Goal: Task Accomplishment & Management: Use online tool/utility

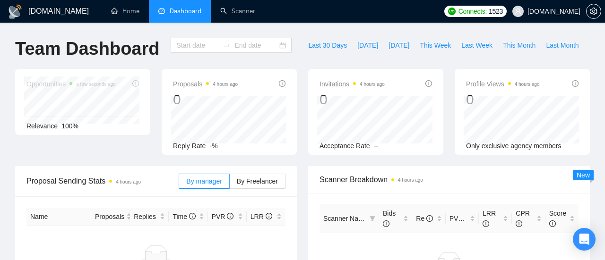
type input "[DATE]"
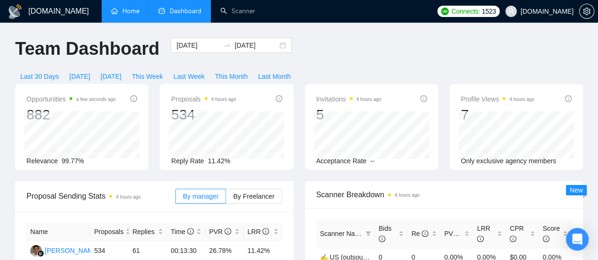
click at [129, 14] on link "Home" at bounding box center [125, 11] width 28 height 8
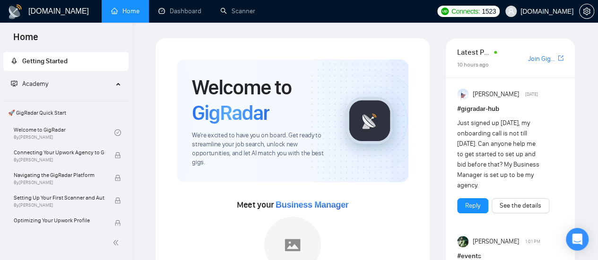
scroll to position [95, 0]
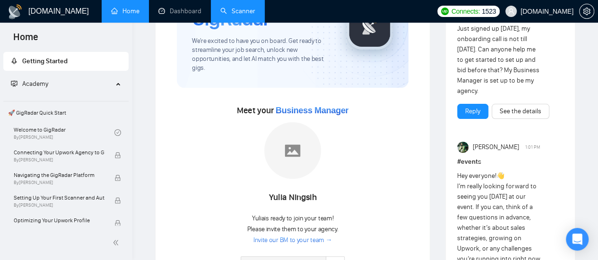
click at [248, 12] on link "Scanner" at bounding box center [237, 11] width 35 height 8
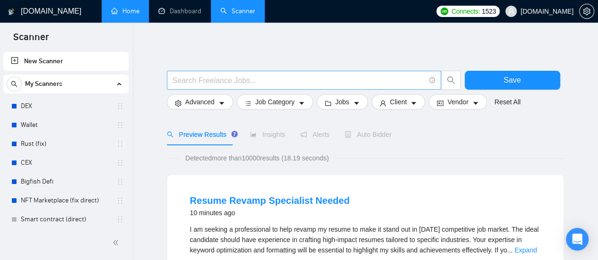
click at [235, 80] on input "text" at bounding box center [298, 81] width 252 height 12
type input "(amazon*) (ad | ads | (advert*) | (campaign*) | (compain*) | ppc | "pay-per-cli…"
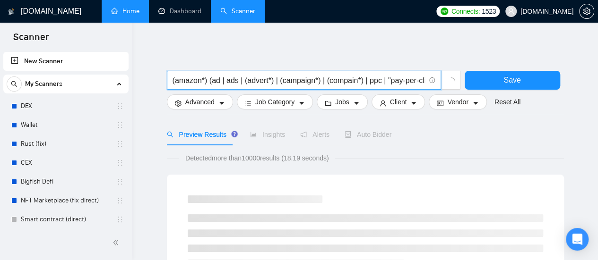
click at [211, 78] on input "(amazon*) (ad | ads | (advert*) | (campaign*) | (compain*) | ppc | "pay-per-cli…" at bounding box center [298, 81] width 252 height 12
click at [223, 81] on input "(amazon*) (ad | ads | (advert*) | (campaign*) | (compain*) | ppc | "pay-per-cli…" at bounding box center [298, 81] width 252 height 12
click at [208, 82] on input "(amazon*) (ad | ads | (advert*) | (campaign*) | (compain*) | ppc | "pay-per-cli…" at bounding box center [298, 81] width 252 height 12
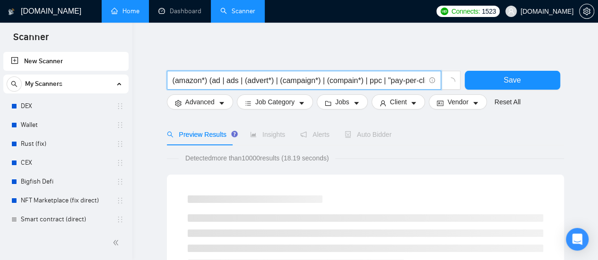
click at [208, 82] on input "(amazon*) (ad | ads | (advert*) | (campaign*) | (compain*) | ppc | "pay-per-cli…" at bounding box center [298, 81] width 252 height 12
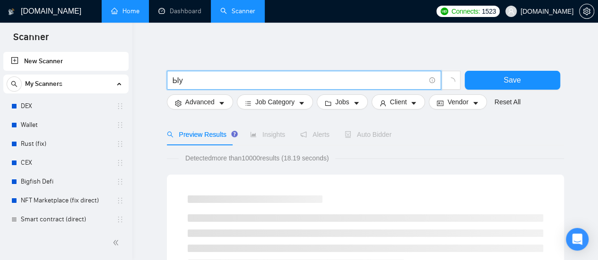
type input "Ы"
type input "SEO | "Search Engine Optimization" | "Search Optimization" | "Search Engine Mar…"
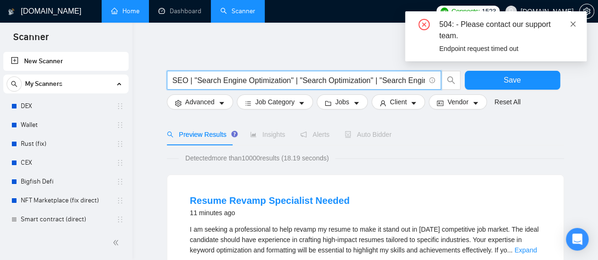
click at [573, 24] on icon "close" at bounding box center [572, 23] width 5 height 5
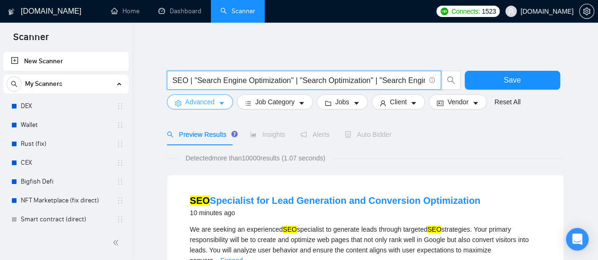
click at [216, 103] on button "Advanced" at bounding box center [200, 102] width 66 height 15
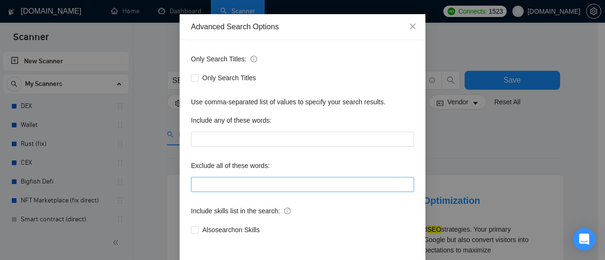
scroll to position [47, 0]
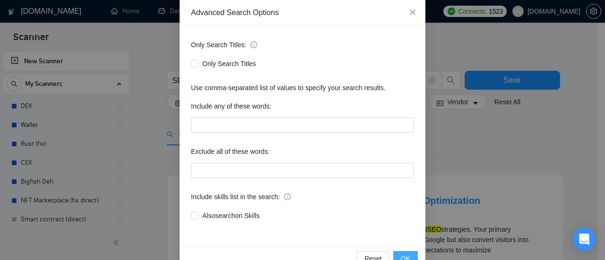
click at [401, 255] on span "OK" at bounding box center [405, 259] width 9 height 10
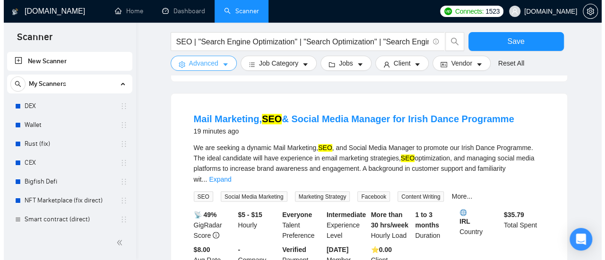
scroll to position [709, 0]
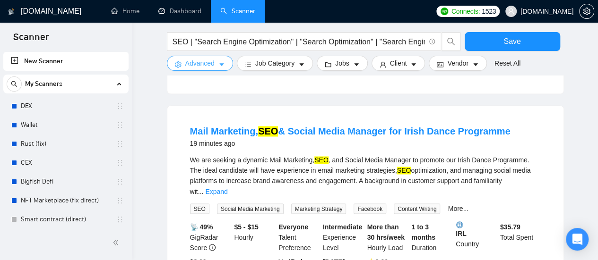
click at [224, 66] on icon "caret-down" at bounding box center [221, 64] width 7 height 7
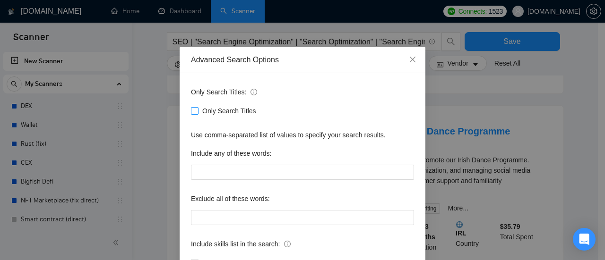
click at [194, 110] on span at bounding box center [195, 111] width 8 height 8
click at [194, 110] on input "Only Search Titles" at bounding box center [194, 110] width 7 height 7
checkbox input "true"
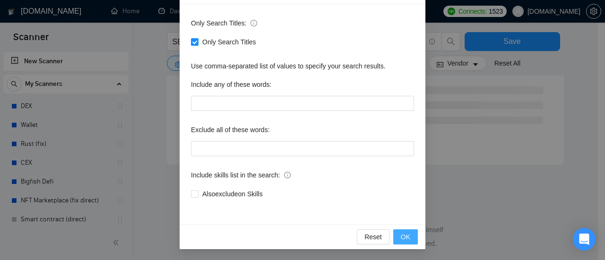
scroll to position [645, 0]
click at [406, 237] on span "OK" at bounding box center [405, 237] width 9 height 10
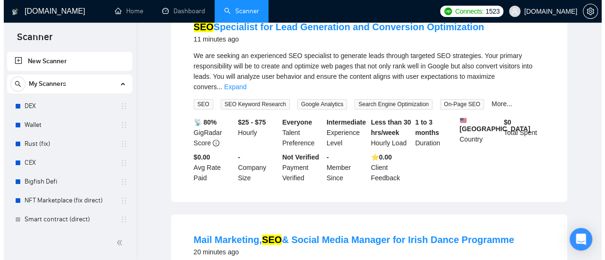
scroll to position [0, 0]
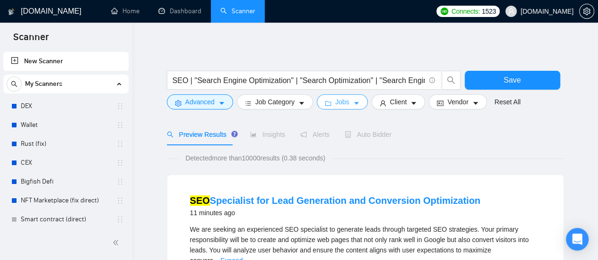
click at [353, 102] on icon "caret-down" at bounding box center [356, 103] width 7 height 7
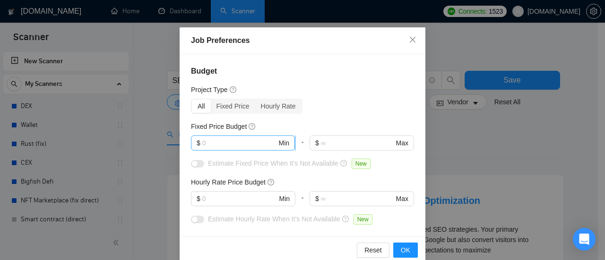
click at [225, 138] on input "text" at bounding box center [239, 143] width 75 height 10
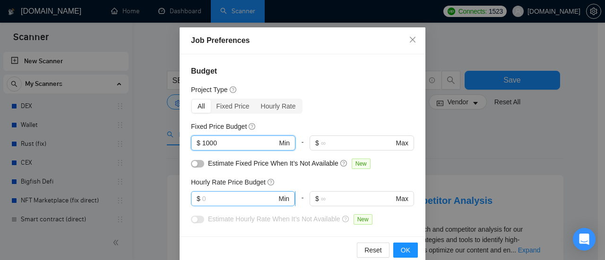
type input "1000"
click at [226, 198] on input "text" at bounding box center [239, 199] width 75 height 10
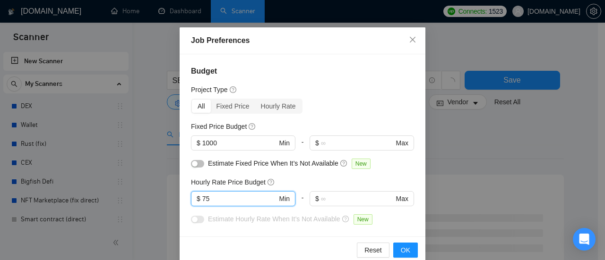
type input "75"
click at [406, 101] on div "Budget Project Type All Fixed Price Hourly Rate Fixed Price Budget $ 1000 Min -…" at bounding box center [303, 145] width 246 height 182
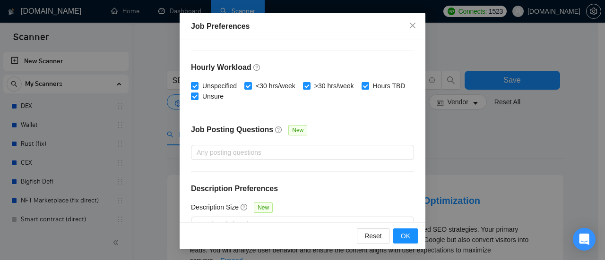
scroll to position [350, 0]
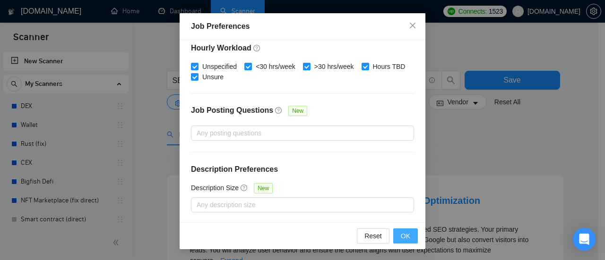
click at [406, 236] on span "OK" at bounding box center [405, 236] width 9 height 10
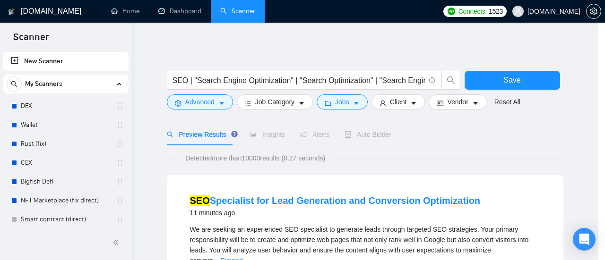
scroll to position [0, 0]
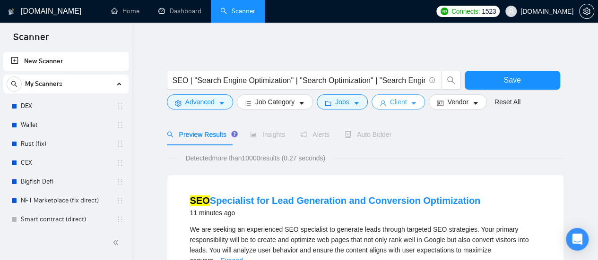
click at [405, 106] on button "Client" at bounding box center [398, 102] width 54 height 15
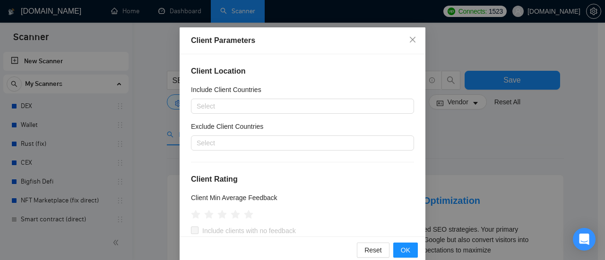
scroll to position [4, 0]
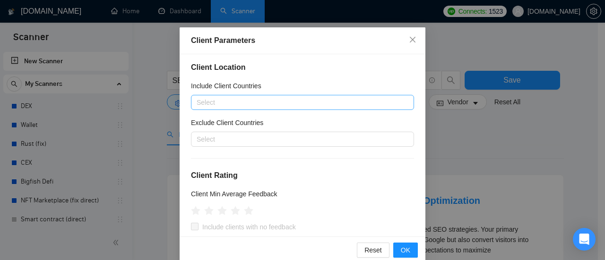
click at [244, 102] on div at bounding box center [297, 102] width 209 height 11
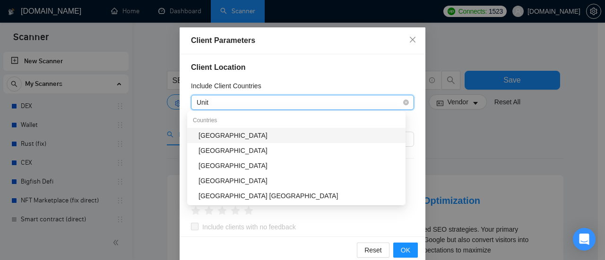
type input "Unite"
click at [246, 137] on div "[GEOGRAPHIC_DATA]" at bounding box center [298, 135] width 201 height 10
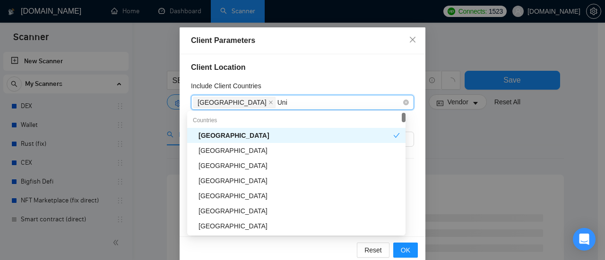
type input "United"
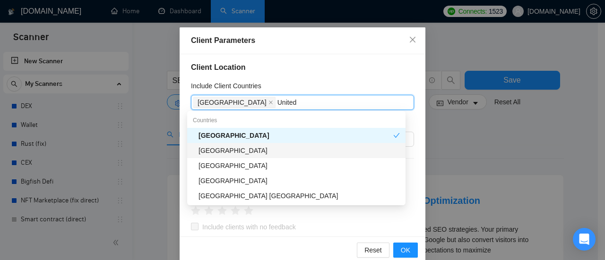
click at [240, 150] on div "United Kingdom" at bounding box center [298, 151] width 201 height 10
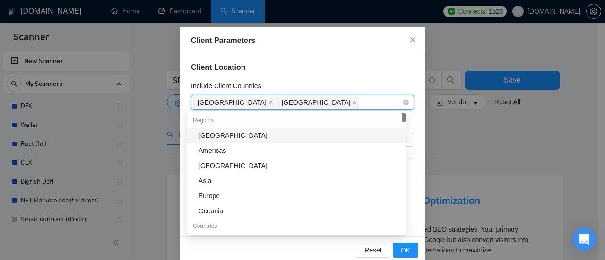
click at [329, 101] on div "United States United Kingdom" at bounding box center [297, 102] width 209 height 13
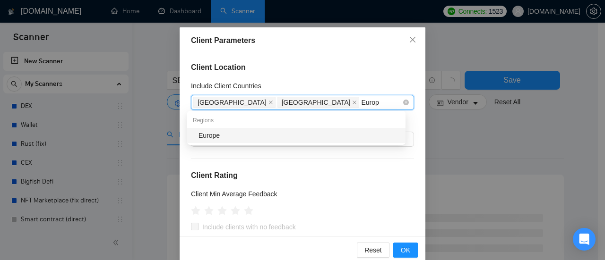
type input "Europe"
click at [289, 136] on div "Europe" at bounding box center [298, 135] width 201 height 10
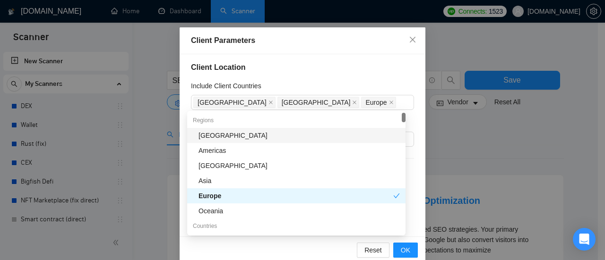
click at [368, 61] on div "Client Location Include Client Countries United States United Kingdom Europe Ex…" at bounding box center [303, 145] width 246 height 182
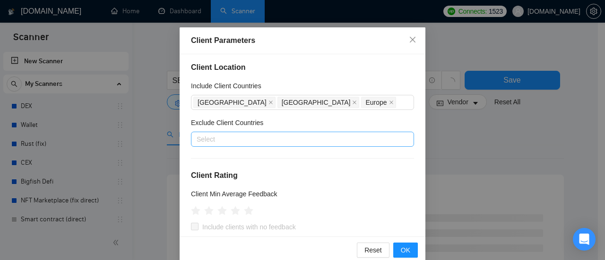
click at [248, 137] on div at bounding box center [297, 139] width 209 height 11
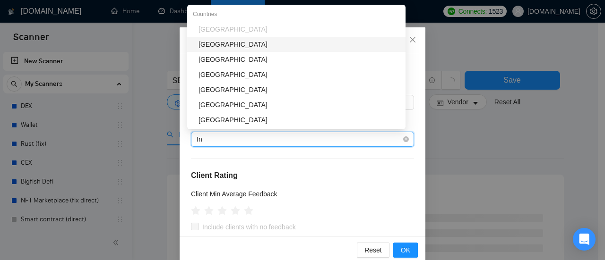
type input "Ind"
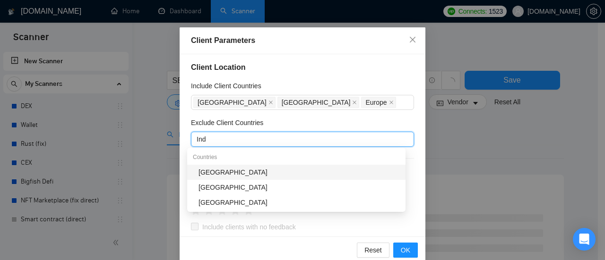
click at [213, 172] on div "India" at bounding box center [298, 172] width 201 height 10
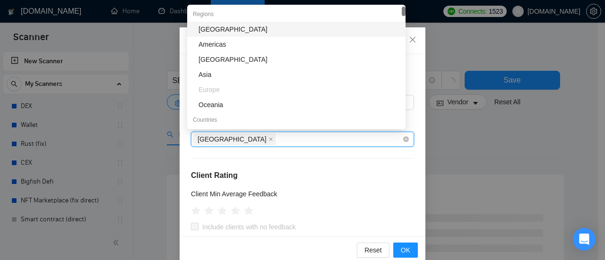
click at [251, 141] on div "India" at bounding box center [297, 139] width 209 height 13
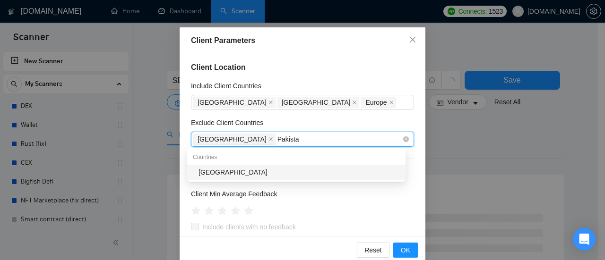
type input "Pakistan"
click at [227, 173] on div "Pakistan" at bounding box center [298, 172] width 201 height 10
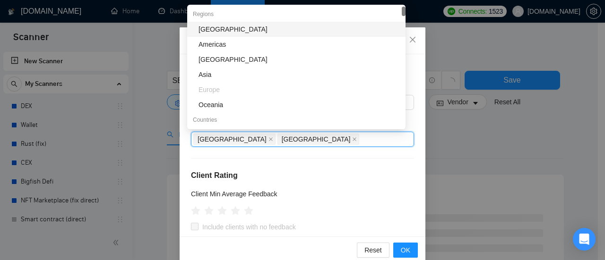
click at [350, 159] on div "Client Location Include Client Countries United States United Kingdom Europe Ex…" at bounding box center [303, 145] width 246 height 182
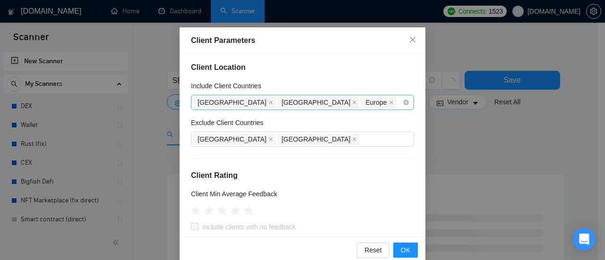
click at [360, 108] on div "United States United Kingdom Europe" at bounding box center [297, 102] width 209 height 13
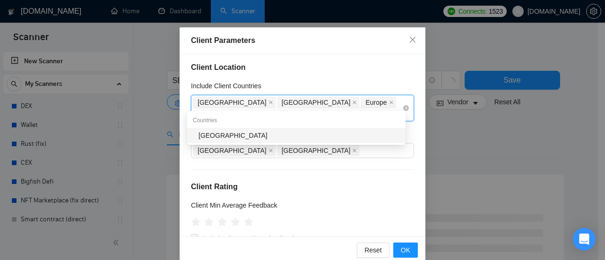
type input "Canada"
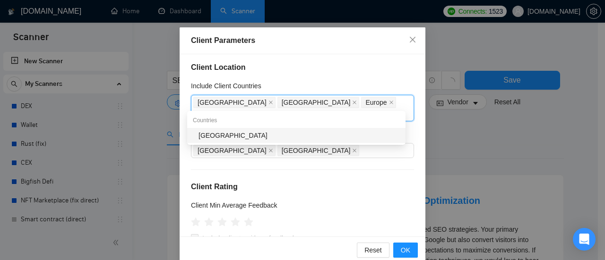
click at [311, 142] on div "Canada" at bounding box center [296, 135] width 218 height 15
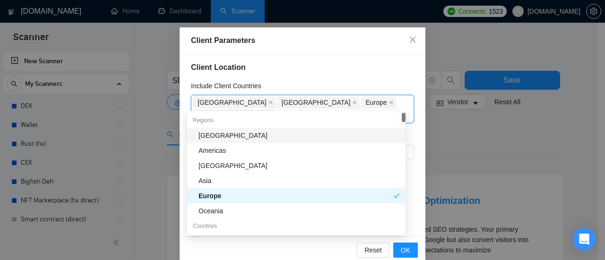
click at [397, 84] on div "Include Client Countries" at bounding box center [302, 88] width 223 height 14
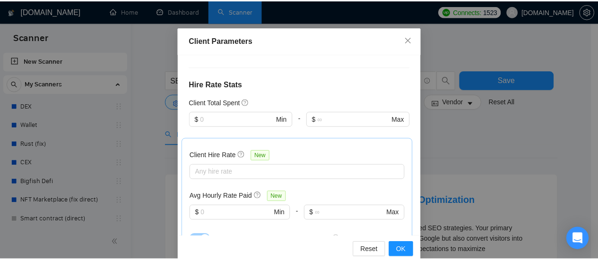
scroll to position [240, 0]
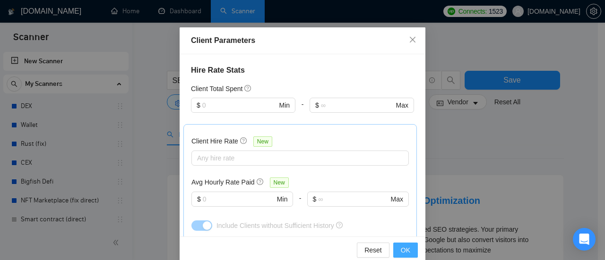
click at [407, 252] on button "OK" at bounding box center [405, 250] width 25 height 15
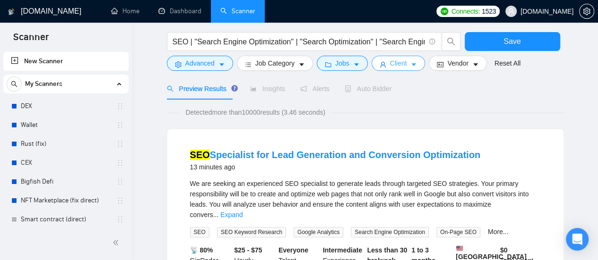
scroll to position [0, 0]
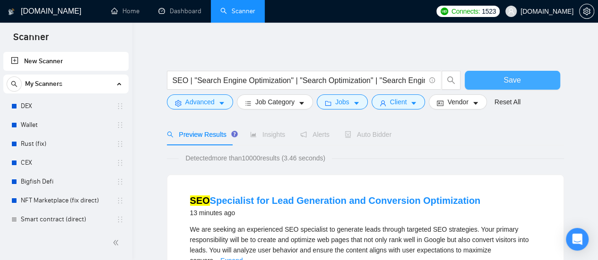
click at [508, 83] on span "Save" at bounding box center [511, 80] width 17 height 12
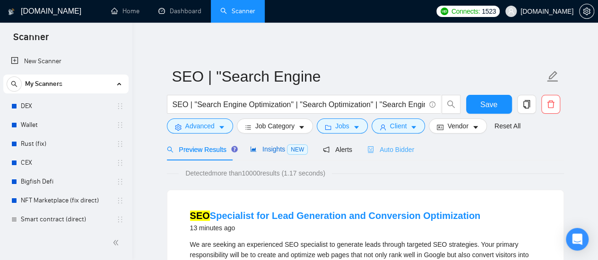
drag, startPoint x: 272, startPoint y: 155, endPoint x: 370, endPoint y: 149, distance: 98.9
click at [272, 155] on div "Insights NEW" at bounding box center [279, 149] width 58 height 11
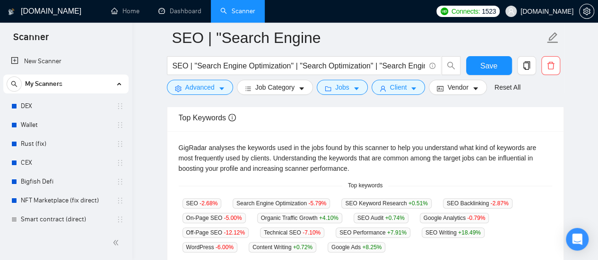
scroll to position [236, 0]
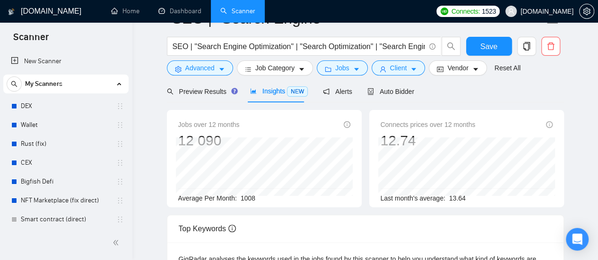
scroll to position [0, 0]
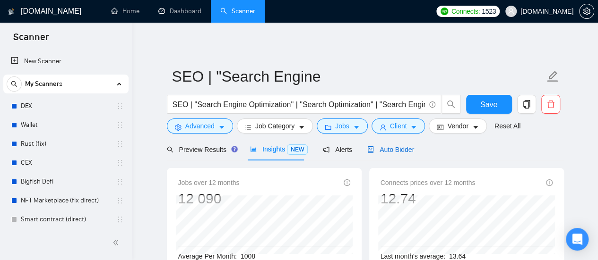
click at [396, 151] on span "Auto Bidder" at bounding box center [390, 150] width 47 height 8
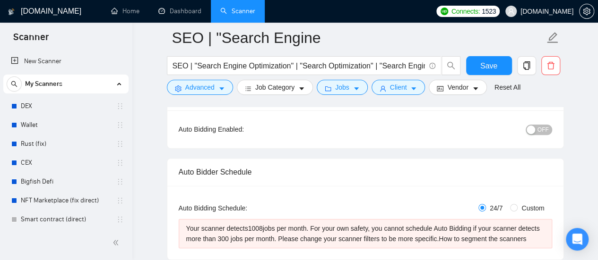
scroll to position [142, 0]
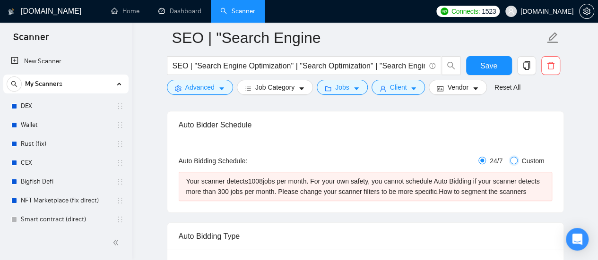
click at [512, 160] on input "Custom" at bounding box center [514, 161] width 8 height 8
radio input "true"
radio input "false"
checkbox input "true"
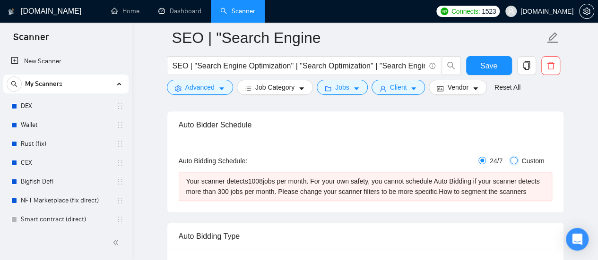
checkbox input "true"
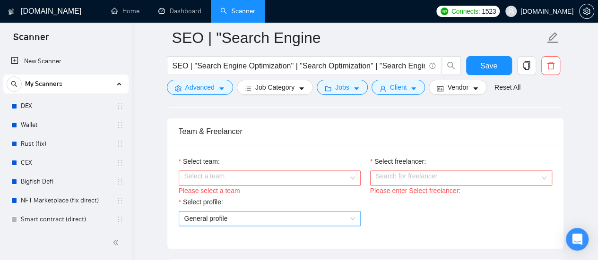
scroll to position [662, 0]
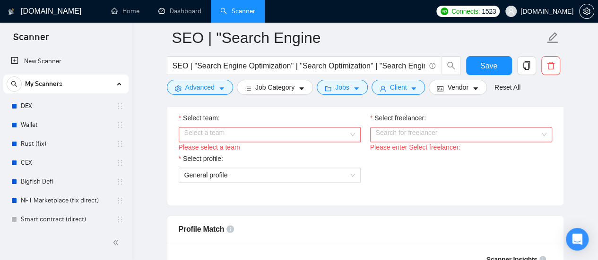
click at [330, 134] on input "Select team:" at bounding box center [266, 135] width 164 height 14
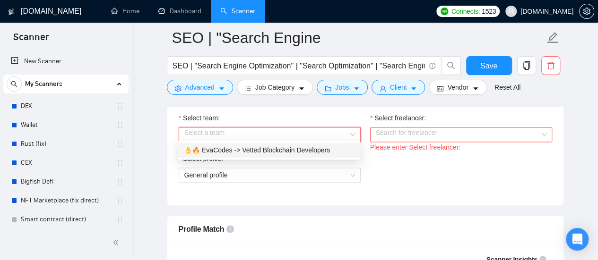
click at [299, 155] on div "👌🔥 EvaCodes -> Vetted Blockchain Developers" at bounding box center [269, 150] width 171 height 10
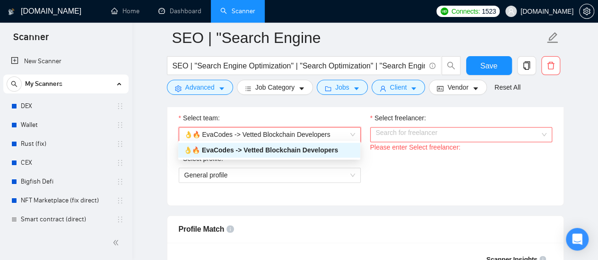
click at [435, 136] on input "Select freelancer:" at bounding box center [458, 135] width 164 height 14
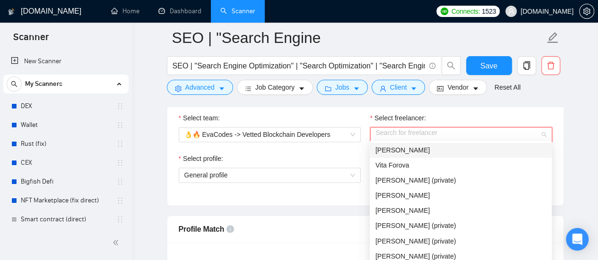
click at [441, 153] on div "[PERSON_NAME]" at bounding box center [460, 150] width 171 height 10
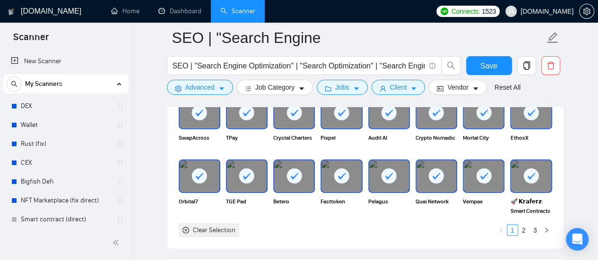
scroll to position [1087, 0]
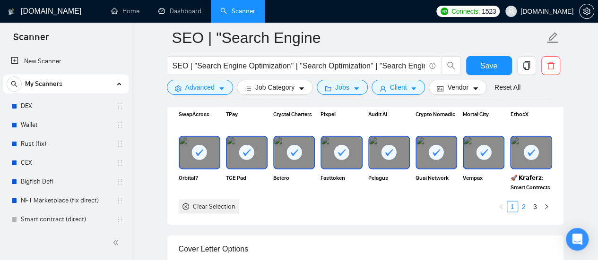
click at [523, 204] on link "2" at bounding box center [523, 207] width 10 height 10
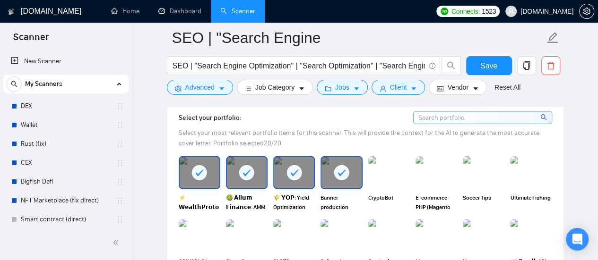
scroll to position [945, 0]
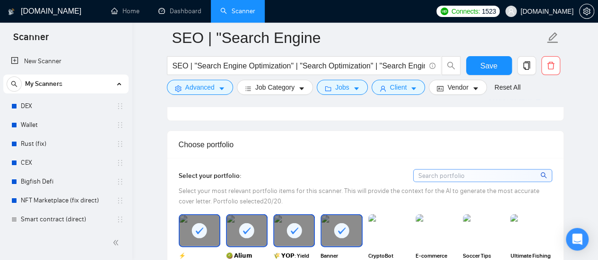
drag, startPoint x: 289, startPoint y: 221, endPoint x: 302, endPoint y: 224, distance: 13.2
click at [289, 223] on rect at bounding box center [293, 230] width 15 height 15
click at [344, 229] on rect at bounding box center [341, 230] width 15 height 15
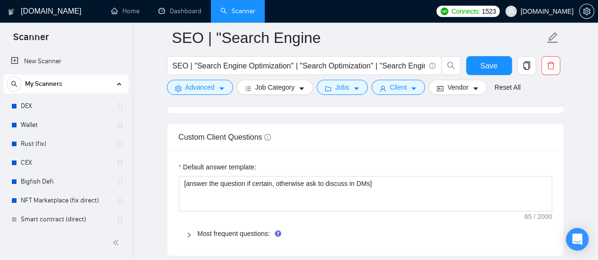
scroll to position [1512, 0]
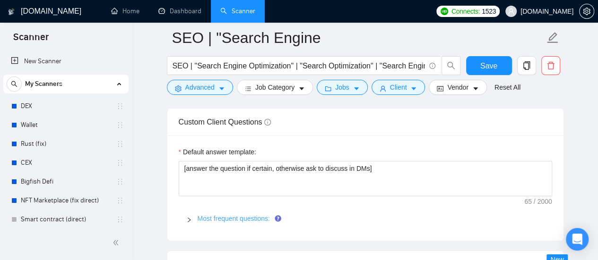
click at [253, 215] on link "Most frequent questions:" at bounding box center [234, 219] width 72 height 8
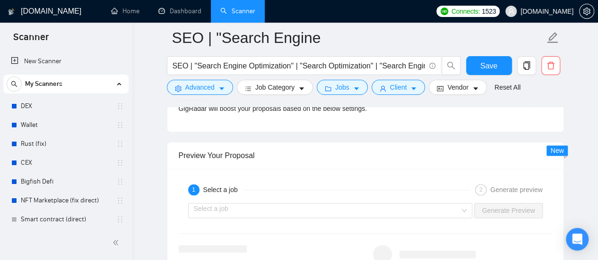
scroll to position [2363, 0]
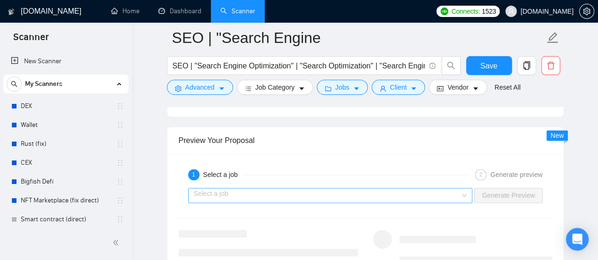
click at [408, 189] on input "search" at bounding box center [327, 196] width 266 height 14
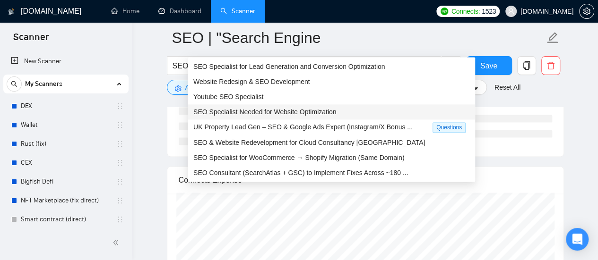
scroll to position [2410, 0]
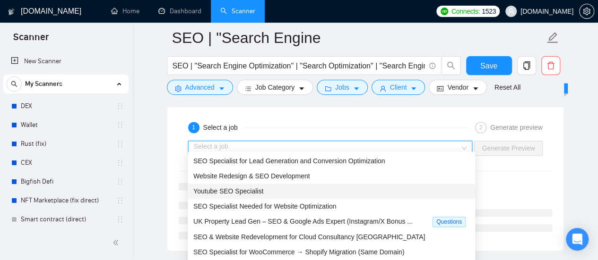
click at [253, 192] on span "Youtube SEO Specialist" at bounding box center [228, 192] width 70 height 8
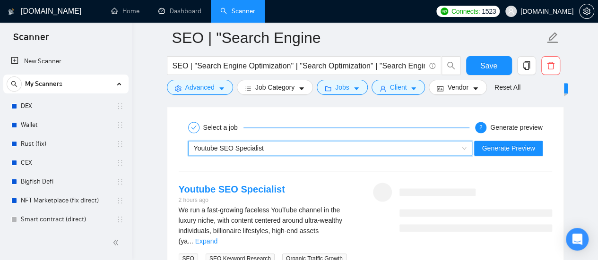
click at [279, 141] on div "Youtube SEO Specialist" at bounding box center [326, 148] width 265 height 14
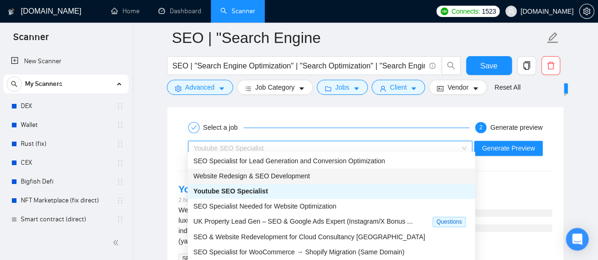
click at [240, 175] on span "Website Redesign & SEO Development" at bounding box center [251, 176] width 116 height 8
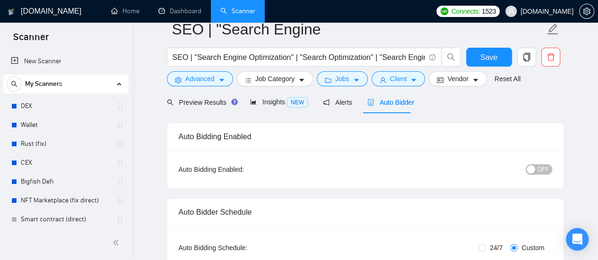
scroll to position [0, 0]
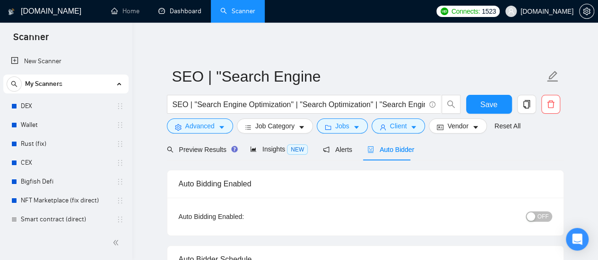
drag, startPoint x: 188, startPoint y: 11, endPoint x: 343, endPoint y: 43, distance: 158.4
click at [188, 11] on link "Dashboard" at bounding box center [179, 11] width 43 height 8
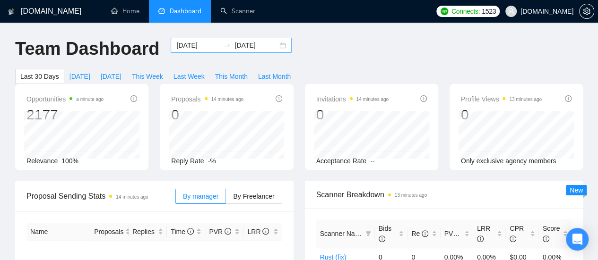
click at [191, 46] on input "2025-08-05" at bounding box center [197, 45] width 43 height 10
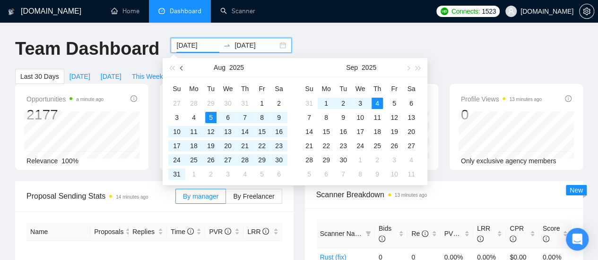
click at [182, 69] on span "button" at bounding box center [182, 68] width 5 height 5
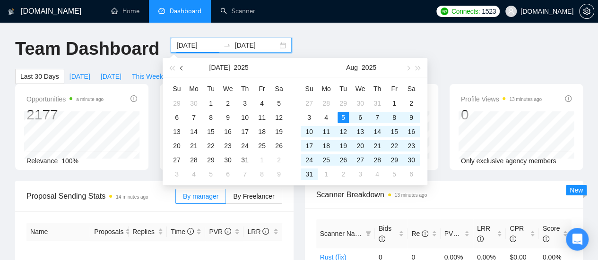
click at [181, 70] on span "button" at bounding box center [182, 68] width 5 height 5
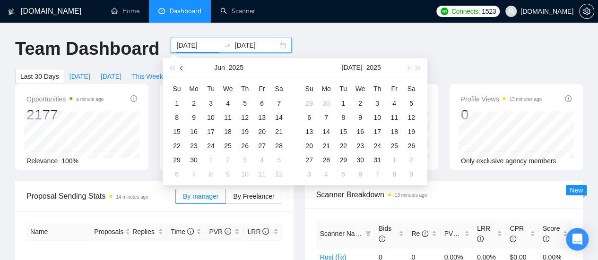
click at [181, 70] on span "button" at bounding box center [182, 68] width 5 height 5
click at [178, 70] on button "button" at bounding box center [182, 67] width 10 height 19
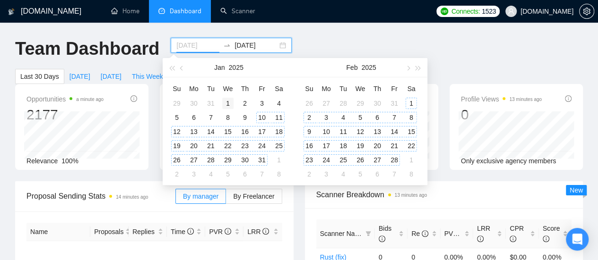
type input "[DATE]"
click at [230, 103] on div "1" at bounding box center [227, 103] width 11 height 11
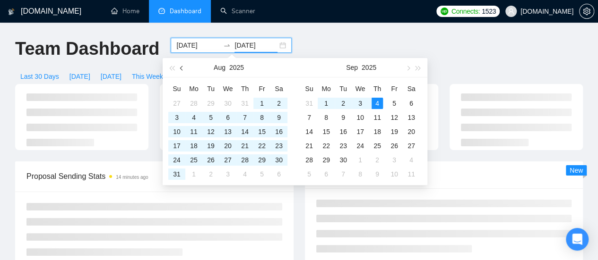
click at [177, 69] on button "button" at bounding box center [182, 67] width 10 height 19
click at [180, 69] on button "button" at bounding box center [182, 67] width 10 height 19
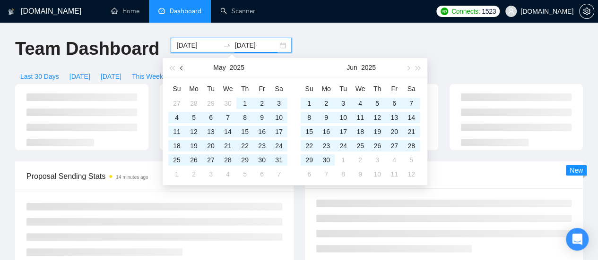
click at [180, 69] on button "button" at bounding box center [182, 67] width 10 height 19
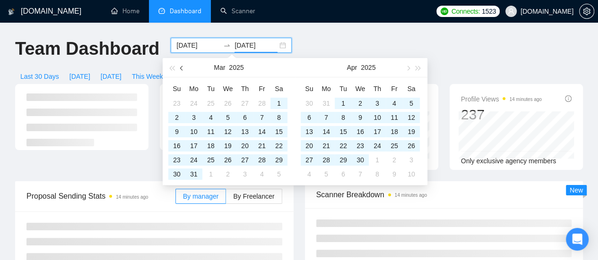
click at [180, 69] on button "button" at bounding box center [182, 67] width 10 height 19
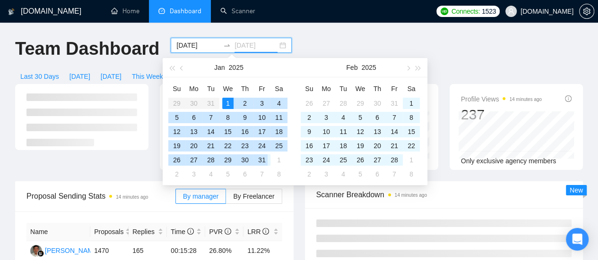
click at [262, 158] on div "31" at bounding box center [261, 160] width 11 height 11
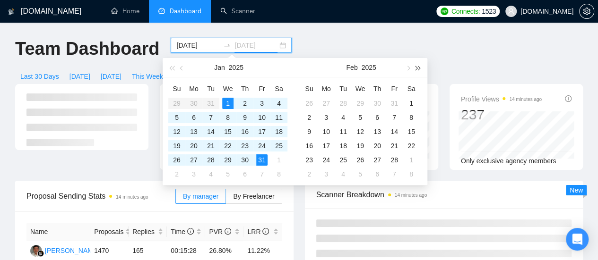
type input "[DATE]"
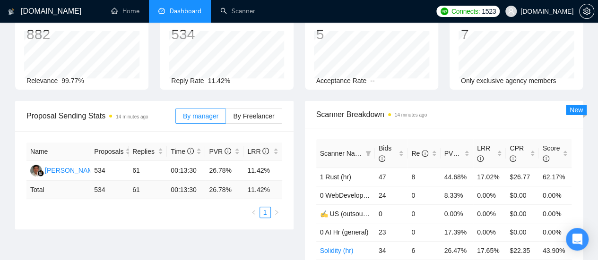
scroll to position [95, 0]
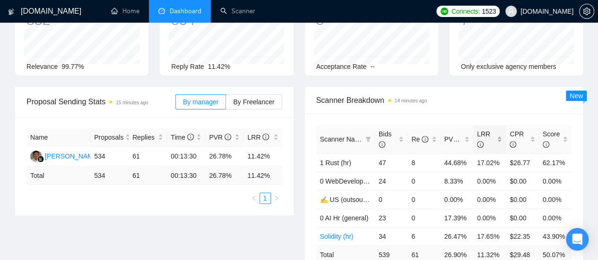
click at [496, 129] on div "LRR" at bounding box center [489, 139] width 25 height 21
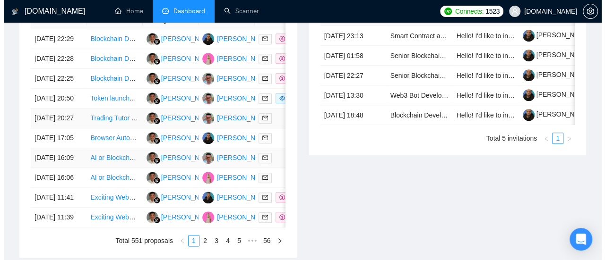
scroll to position [473, 0]
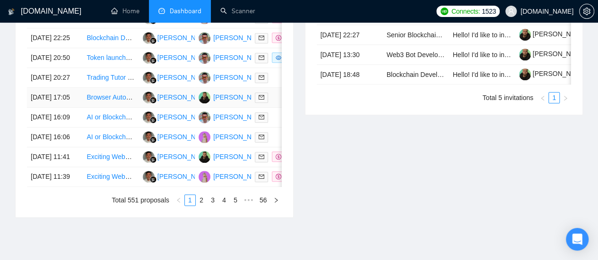
click at [105, 101] on link "Browser Automation Platform Needed (Fulltime / Large Project)" at bounding box center [178, 98] width 185 height 8
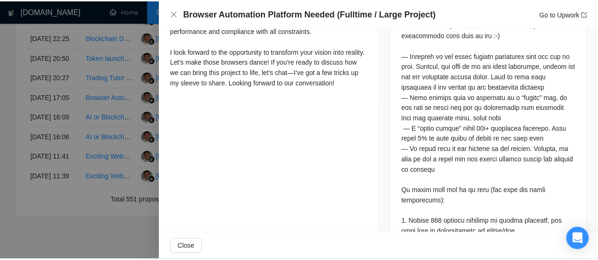
scroll to position [378, 0]
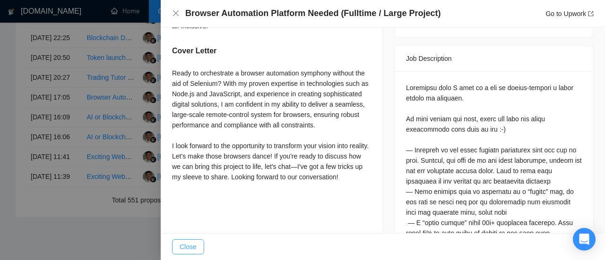
click at [192, 246] on span "Close" at bounding box center [188, 247] width 17 height 10
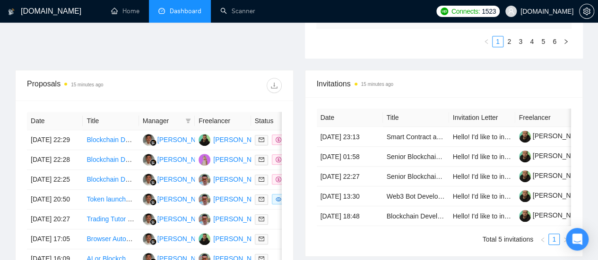
scroll to position [95, 0]
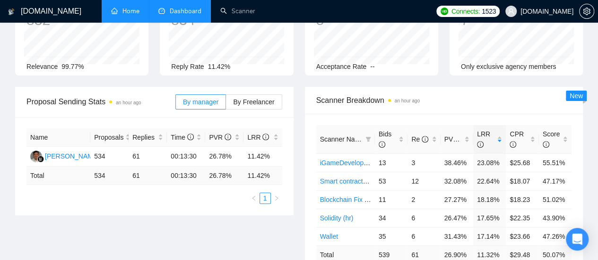
click at [134, 14] on link "Home" at bounding box center [125, 11] width 28 height 8
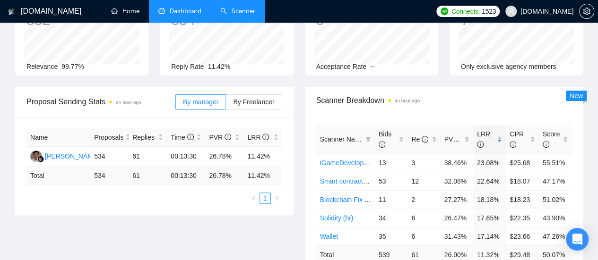
click at [238, 12] on link "Scanner" at bounding box center [237, 11] width 35 height 8
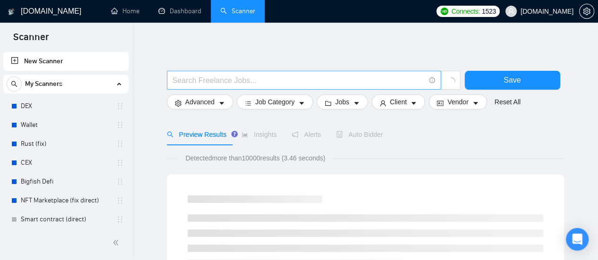
click at [239, 78] on input "text" at bounding box center [298, 81] width 252 height 12
paste input "CSBDO"
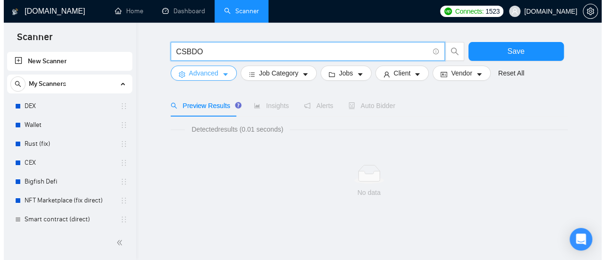
scroll to position [14, 0]
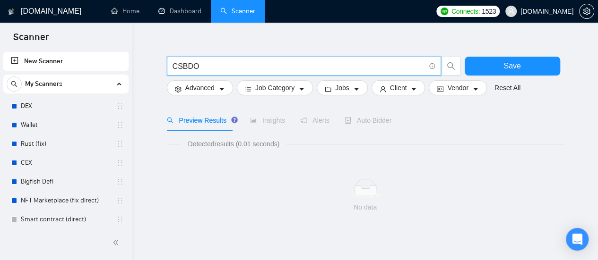
type input "CSBDO"
click at [213, 69] on input "CSBDO" at bounding box center [298, 66] width 252 height 12
paste input "Growth Expert"
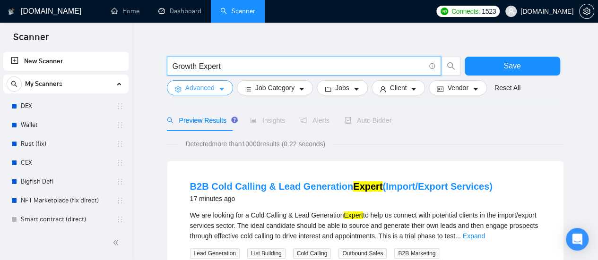
type input "Growth Expert"
click at [222, 93] on button "Advanced" at bounding box center [200, 87] width 66 height 15
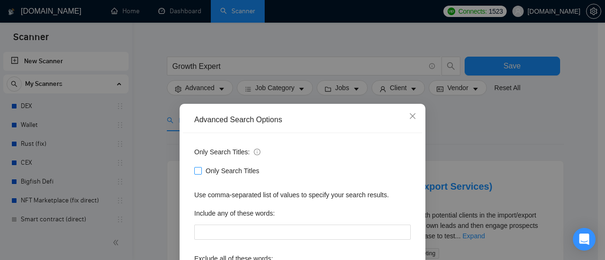
click at [194, 173] on input "Only Search Titles" at bounding box center [197, 170] width 7 height 7
checkbox input "true"
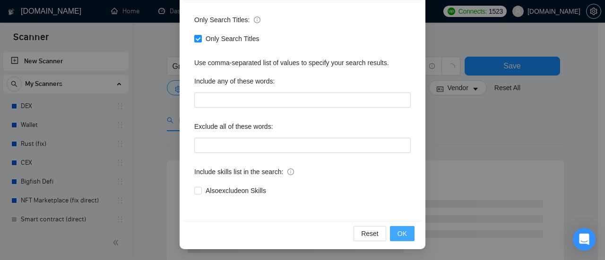
click at [400, 235] on span "OK" at bounding box center [401, 234] width 9 height 10
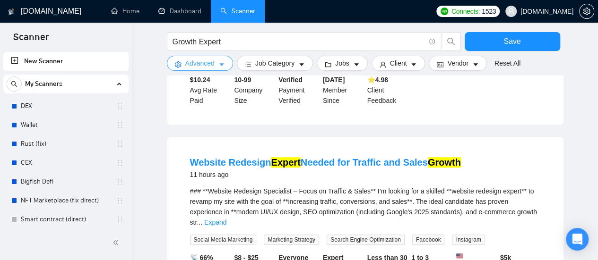
scroll to position [298, 0]
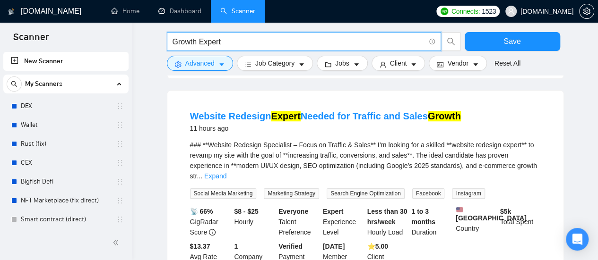
click at [174, 41] on input "Growth Expert" at bounding box center [298, 42] width 252 height 12
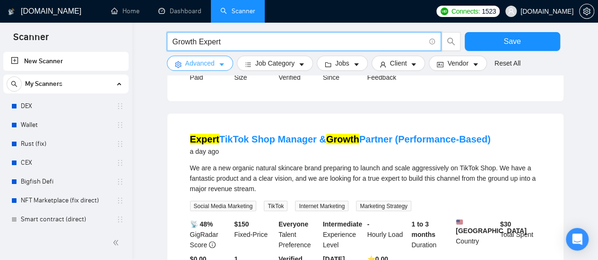
scroll to position [912, 0]
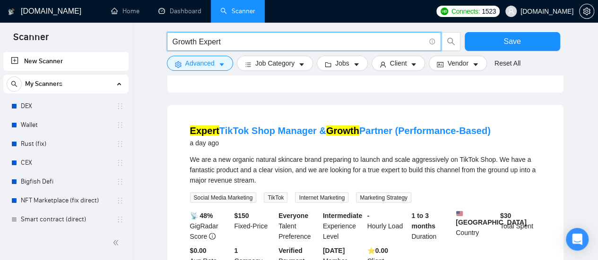
click at [235, 42] on input "Growth Expert" at bounding box center [298, 42] width 252 height 12
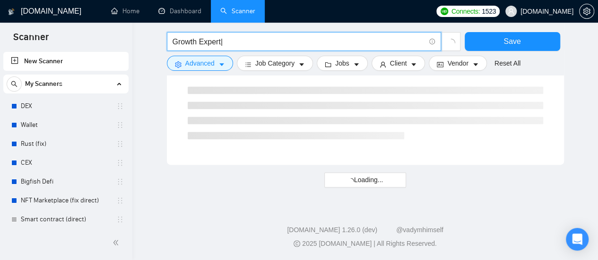
scroll to position [645, 0]
click at [171, 43] on span "Growth Expert|" at bounding box center [304, 41] width 274 height 19
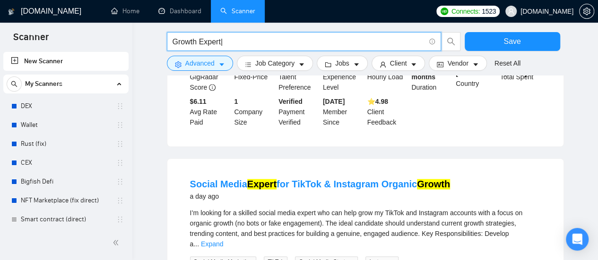
click at [173, 41] on input "Growth Expert|" at bounding box center [298, 42] width 252 height 12
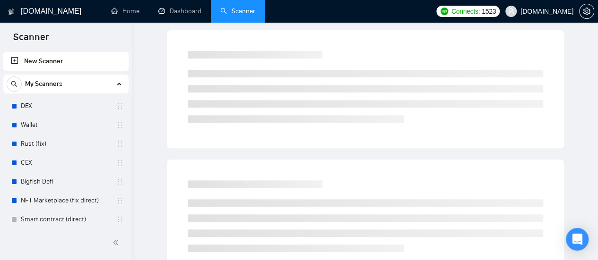
scroll to position [0, 0]
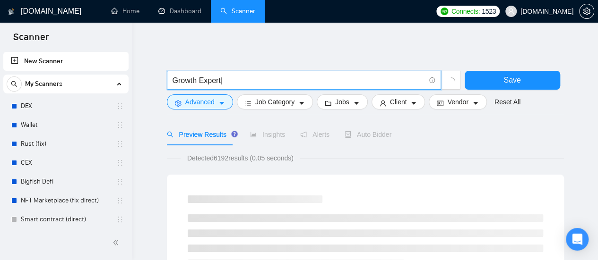
click at [244, 80] on input "Growth Expert|" at bounding box center [298, 81] width 252 height 12
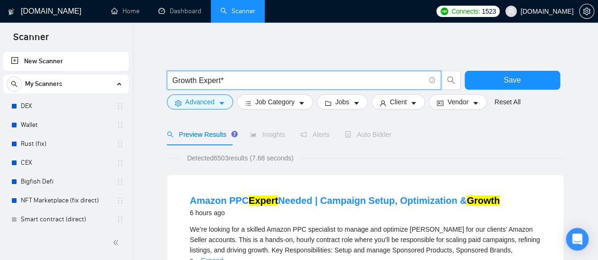
type input "Growth Expert*"
click at [242, 86] on input "Growth Expert*" at bounding box center [298, 81] width 252 height 12
click at [241, 82] on input "Growth Expert*" at bounding box center [298, 81] width 252 height 12
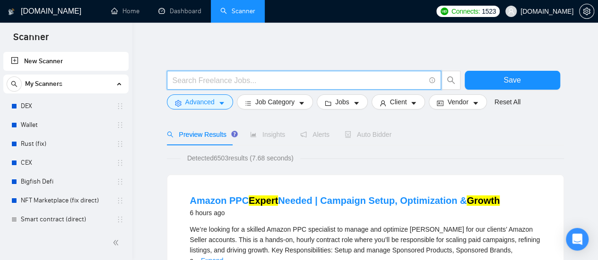
paste input "B2B Sales"
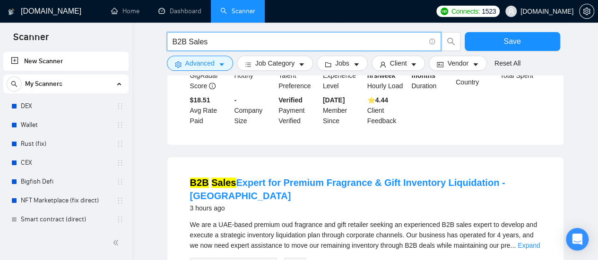
scroll to position [473, 0]
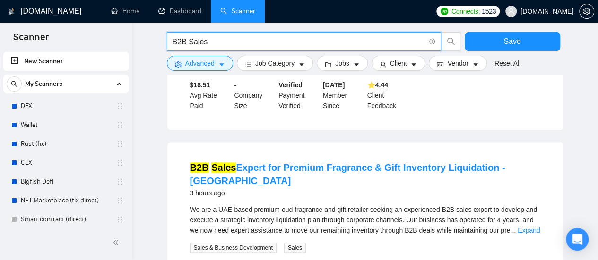
type input "B2B Sales"
